Goal: Transaction & Acquisition: Subscribe to service/newsletter

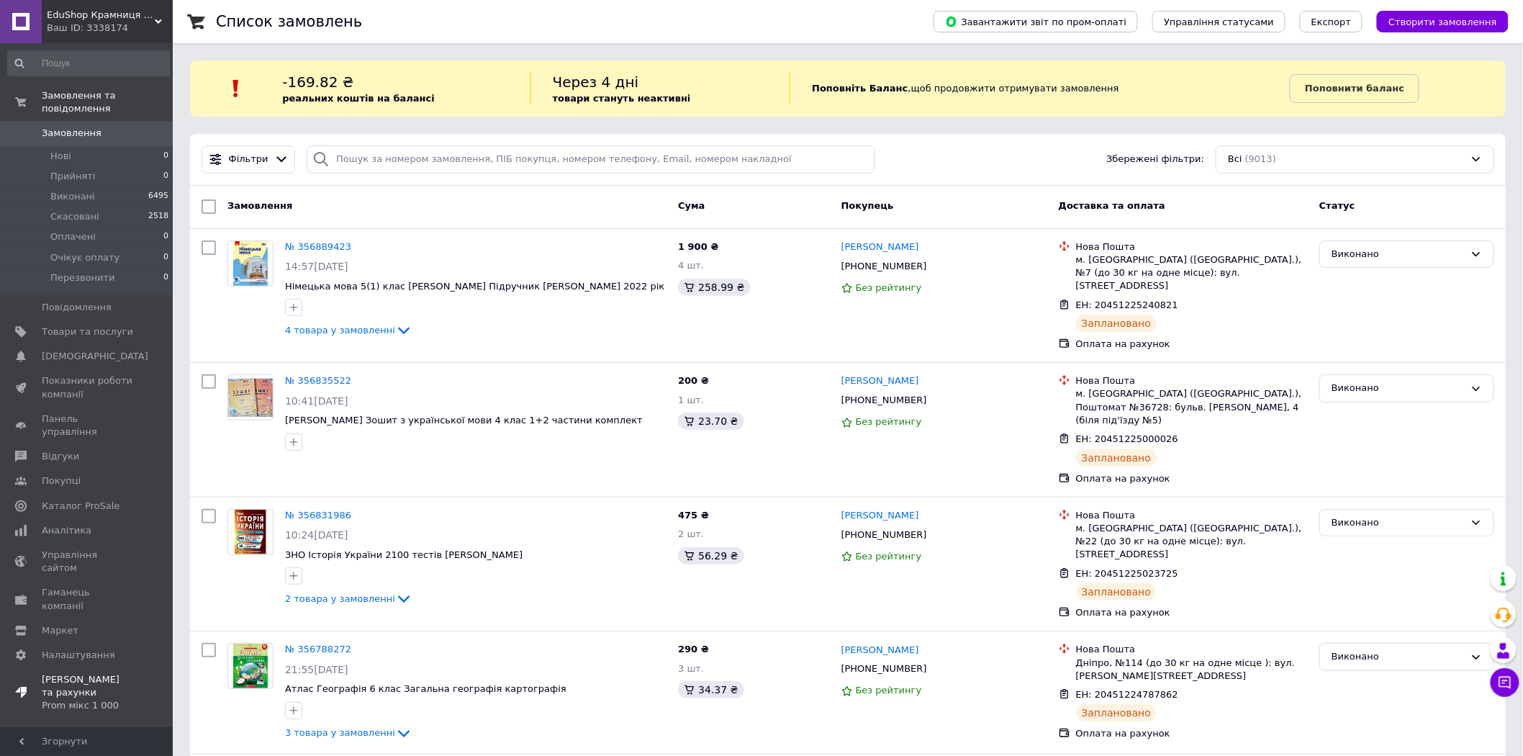
click at [88, 673] on span "Тарифи та рахунки Prom мікс 1 000" at bounding box center [87, 693] width 91 height 40
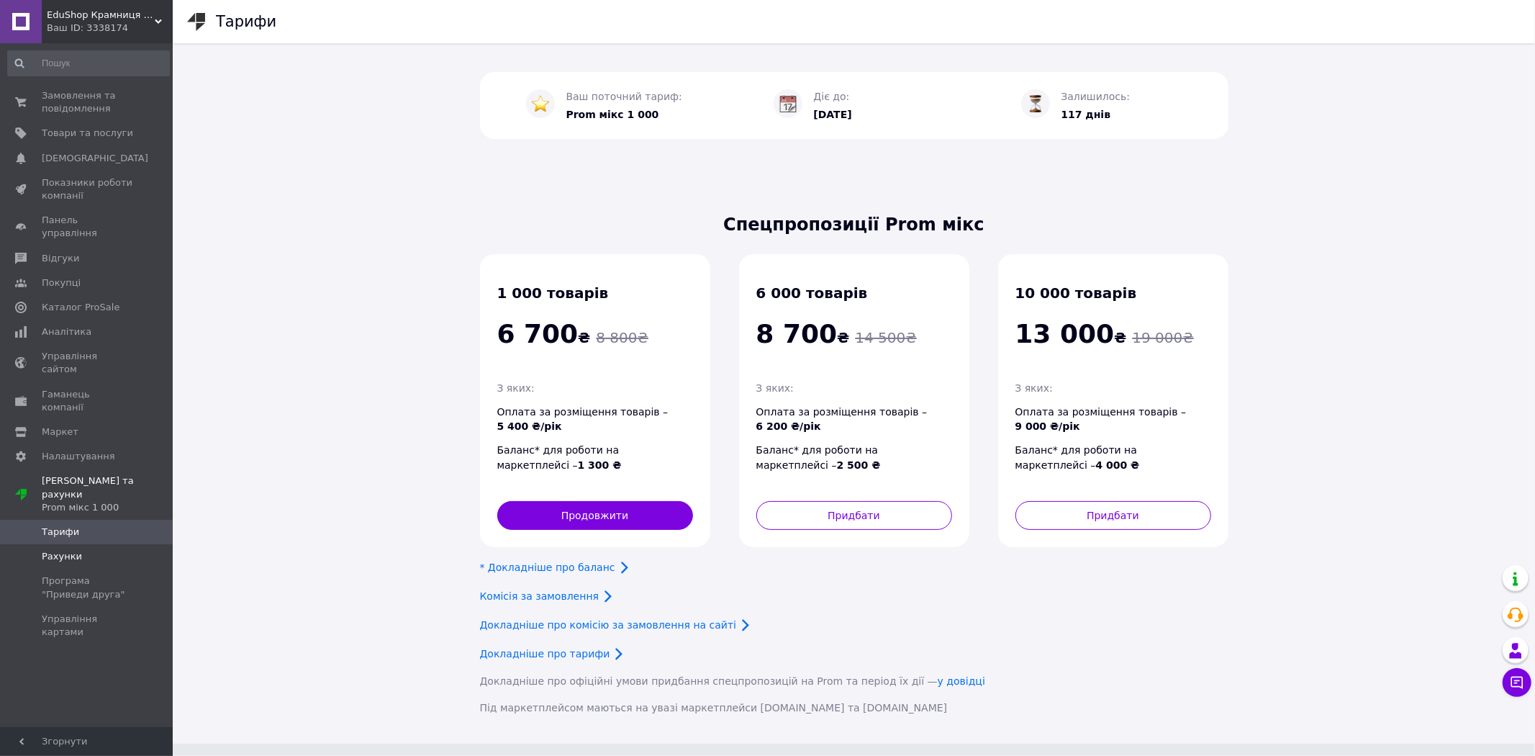
click at [55, 550] on span "Рахунки" at bounding box center [62, 556] width 40 height 13
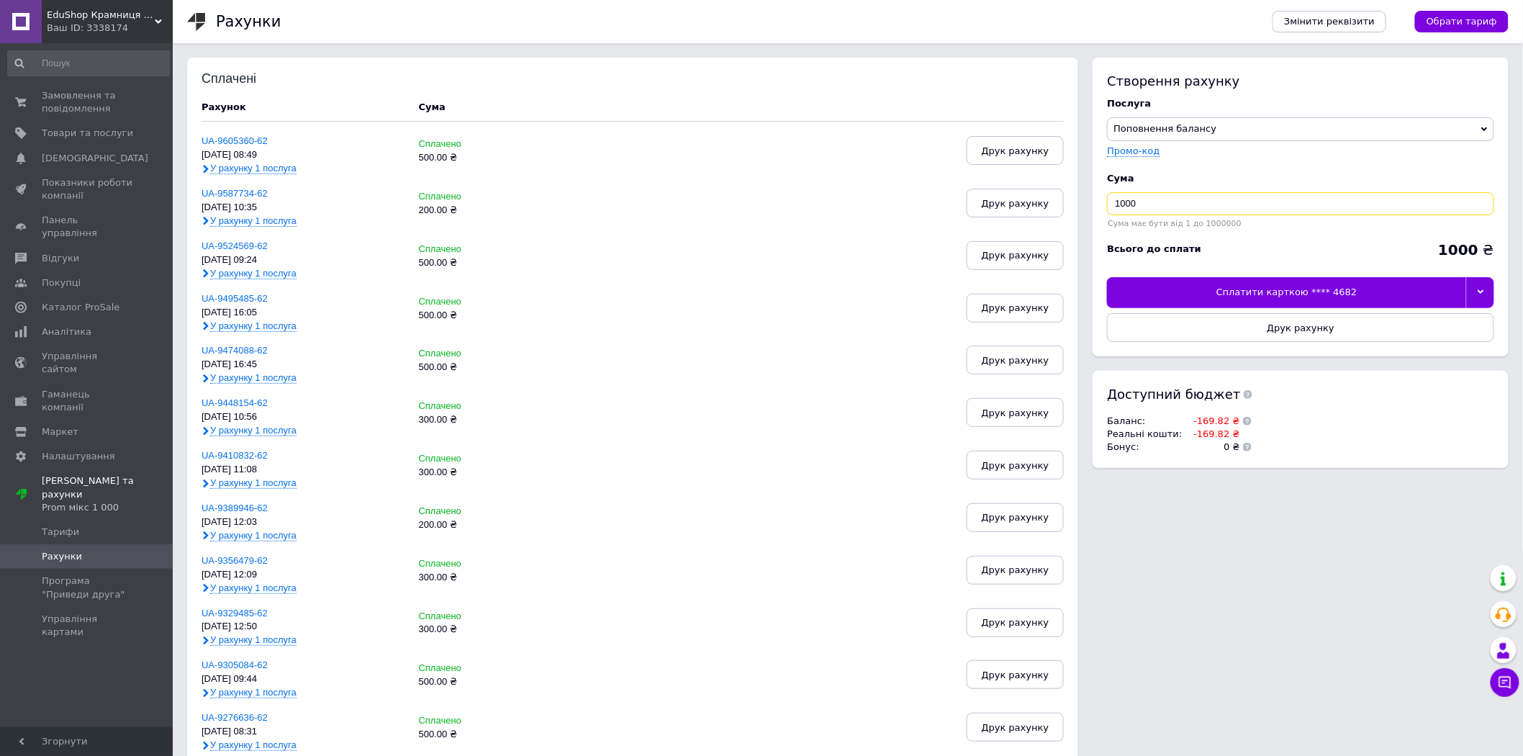
click at [1173, 211] on input "1000" at bounding box center [1300, 203] width 387 height 23
type input "1"
type input "500"
click at [1478, 288] on div at bounding box center [1480, 292] width 28 height 30
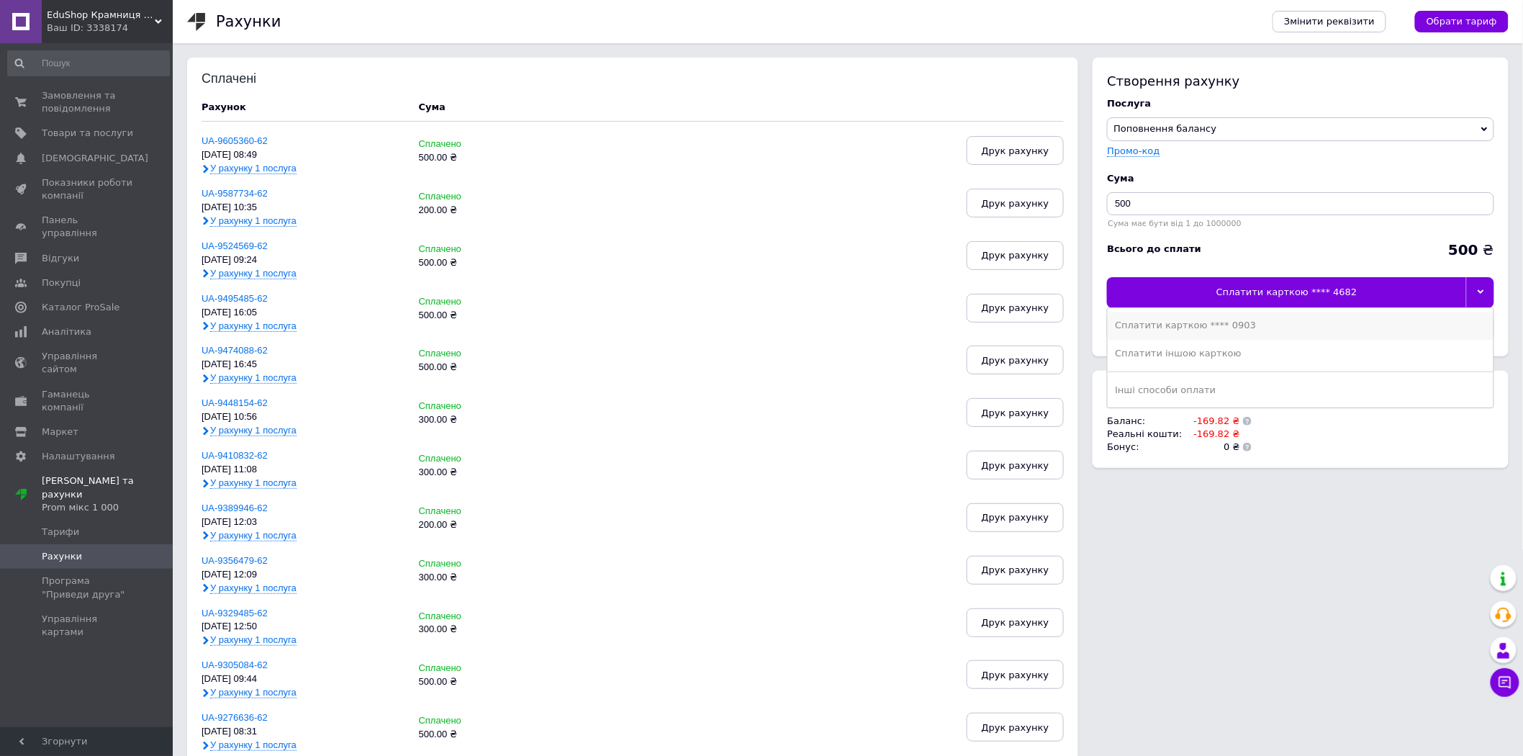
click at [1275, 332] on li "Сплатити карткою **** 0903" at bounding box center [1301, 325] width 386 height 27
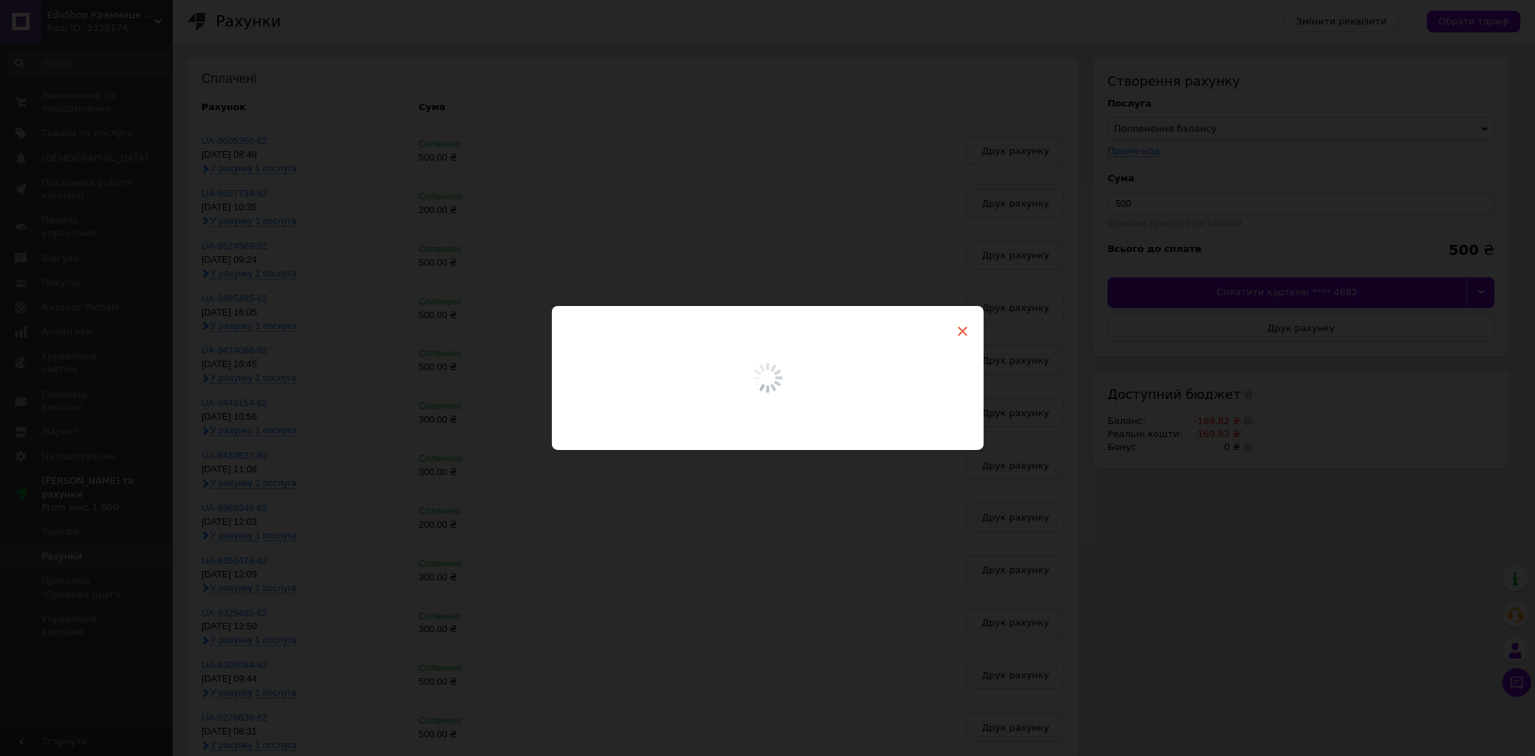
click at [961, 329] on span "×" at bounding box center [962, 331] width 13 height 24
